Goal: Information Seeking & Learning: Learn about a topic

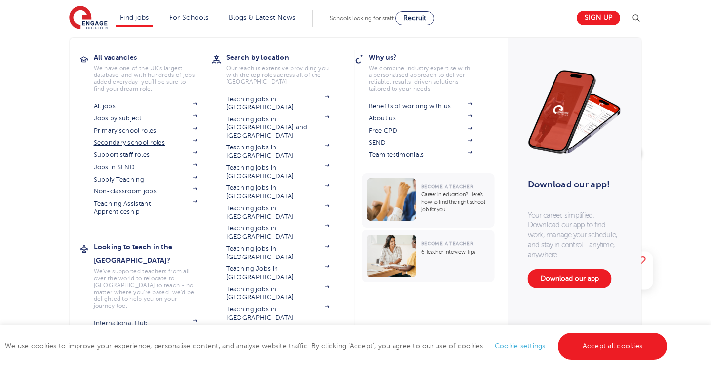
click at [125, 139] on link "Secondary school roles" at bounding box center [146, 143] width 104 height 8
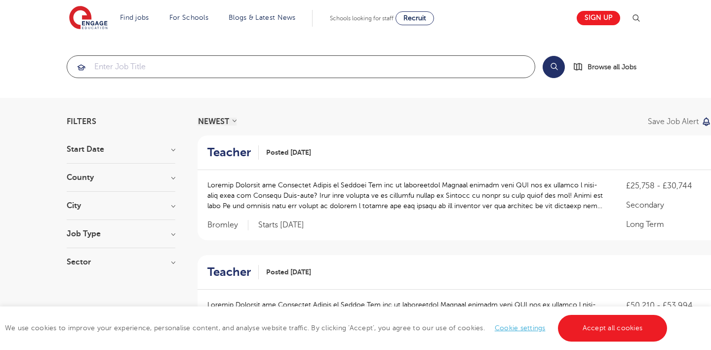
click at [268, 71] on input "search" at bounding box center [301, 67] width 468 height 22
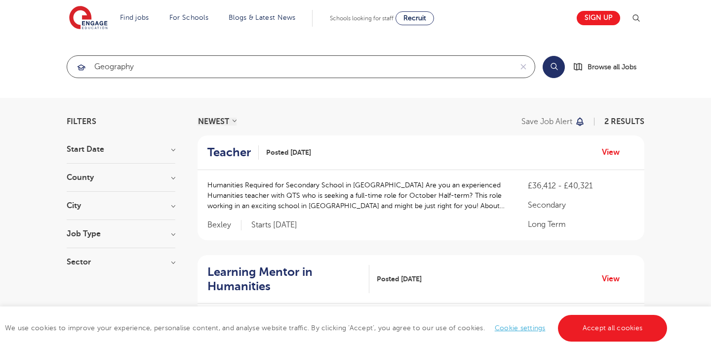
type input "Geography"
click button "Submit" at bounding box center [0, 0] width 0 height 0
click at [555, 70] on button "Search" at bounding box center [554, 67] width 22 height 22
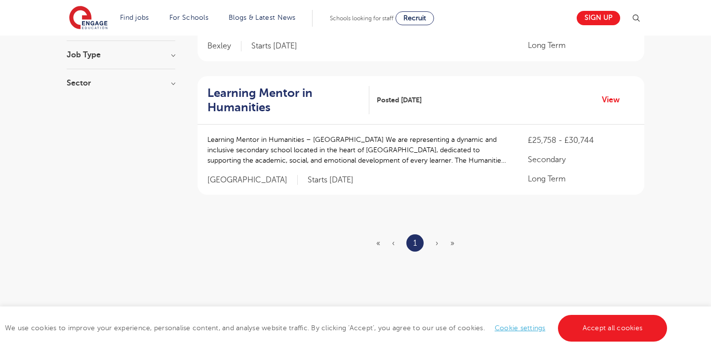
scroll to position [175, 0]
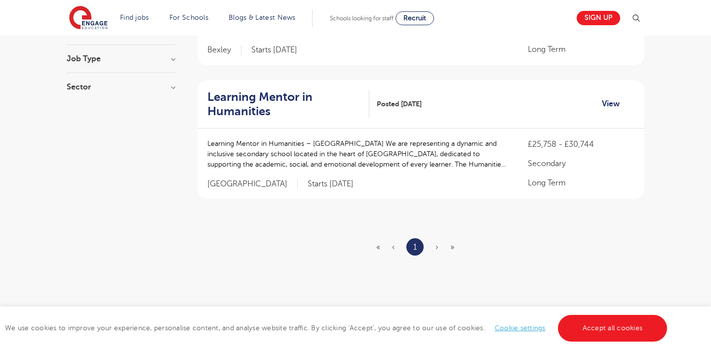
click at [609, 104] on link "View" at bounding box center [614, 103] width 25 height 13
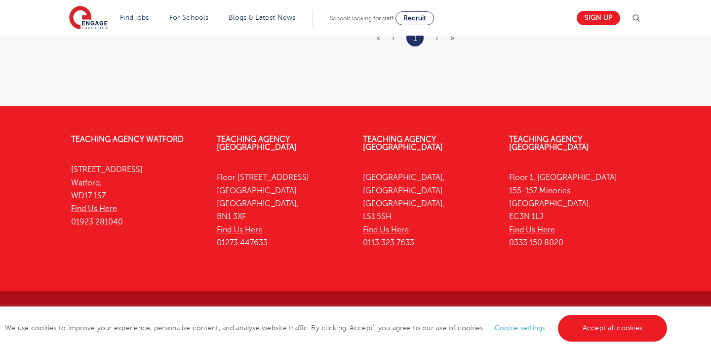
scroll to position [382, 0]
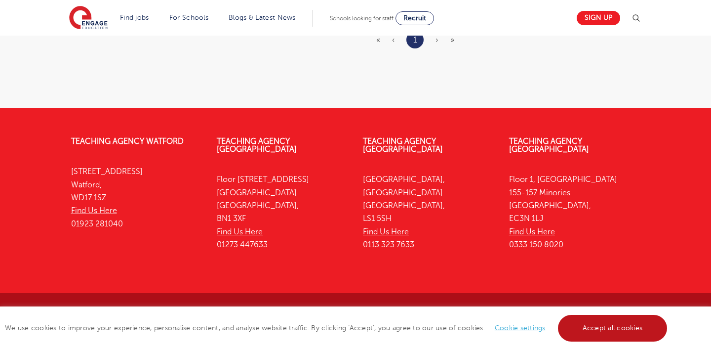
click at [610, 332] on link "Accept all cookies" at bounding box center [613, 327] width 110 height 27
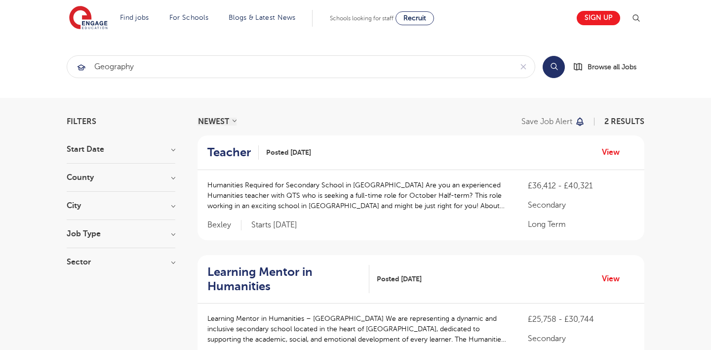
scroll to position [0, 0]
